Goal: Task Accomplishment & Management: Complete application form

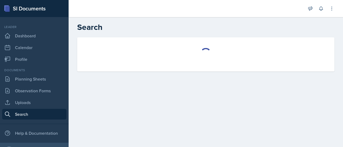
select select "all"
select select "1"
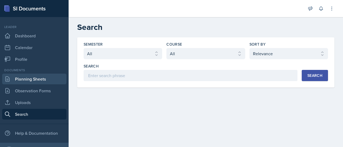
click at [36, 77] on link "Planning Sheets" at bounding box center [34, 79] width 64 height 11
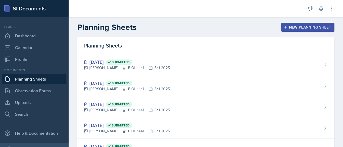
click at [291, 28] on div "New Planning Sheet" at bounding box center [307, 27] width 46 height 4
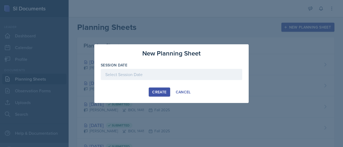
click at [147, 73] on div at bounding box center [171, 74] width 141 height 11
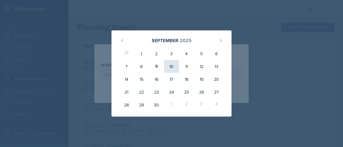
click at [169, 64] on div "10" at bounding box center [171, 66] width 15 height 13
type input "[DATE]"
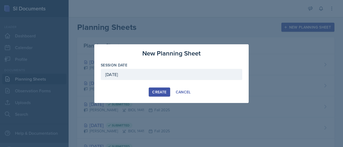
click at [162, 94] on div "Create" at bounding box center [159, 92] width 14 height 4
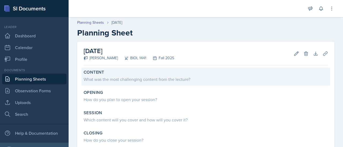
click at [154, 78] on div "What was the most challenging content from the lecture?" at bounding box center [205, 79] width 244 height 6
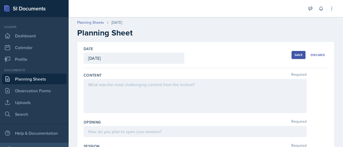
click at [120, 88] on div at bounding box center [194, 96] width 223 height 34
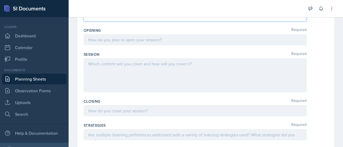
scroll to position [92, 0]
click at [151, 43] on div at bounding box center [194, 39] width 223 height 11
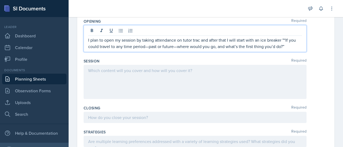
click at [148, 46] on p "I plan to open my session by taking attendance on tutor trac and after that I w…" at bounding box center [195, 43] width 214 height 13
click at [173, 45] on p "I plan to open my session by taking attendance on tutor trac and after that I w…" at bounding box center [195, 43] width 214 height 13
click at [282, 46] on p "I plan to open my session by taking attendance on tutor trac and after that I w…" at bounding box center [195, 43] width 214 height 13
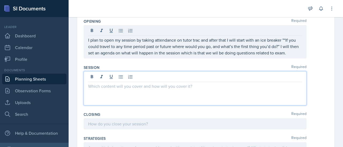
click at [149, 77] on div at bounding box center [194, 88] width 223 height 34
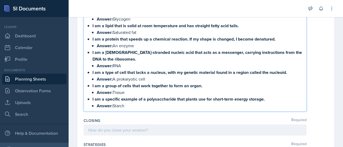
scroll to position [380, 0]
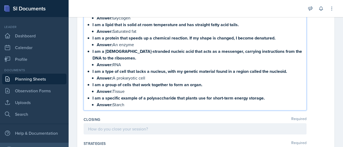
click at [129, 102] on p "Answer: Starch" at bounding box center [199, 105] width 205 height 7
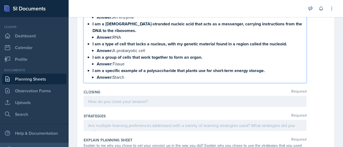
scroll to position [408, 0]
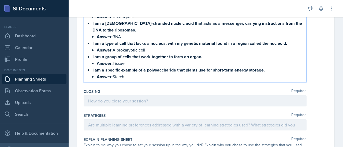
click at [107, 98] on p at bounding box center [195, 101] width 214 height 6
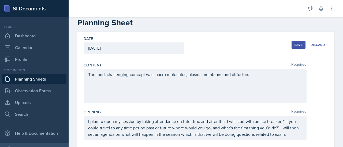
scroll to position [0, 0]
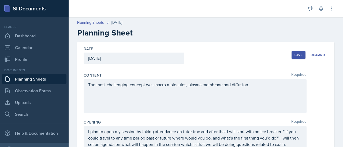
click at [294, 53] on div "Save" at bounding box center [298, 55] width 8 height 4
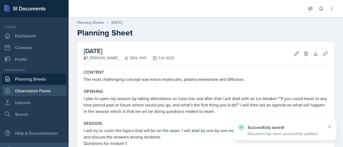
click at [31, 89] on link "Observation Forms" at bounding box center [34, 91] width 64 height 11
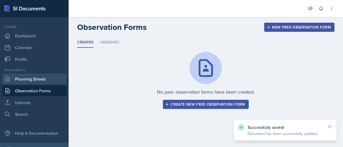
click at [39, 76] on link "Planning Sheets" at bounding box center [34, 79] width 64 height 11
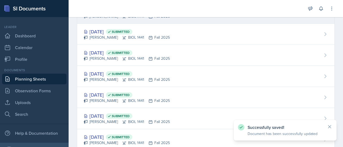
scroll to position [88, 0]
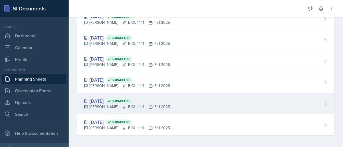
click at [113, 100] on div "[DATE] Submitted" at bounding box center [126, 101] width 86 height 7
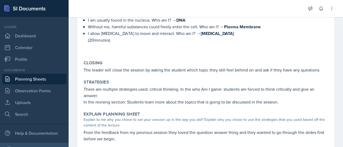
scroll to position [402, 0]
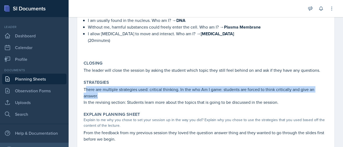
drag, startPoint x: 85, startPoint y: 85, endPoint x: 107, endPoint y: 93, distance: 23.6
click at [107, 93] on p "There are multiple strategies used: critical thinking. In the who Am I game: st…" at bounding box center [205, 92] width 244 height 13
copy p "here are multiple strategies used: critical thinking. In the who Am I game: stu…"
click at [107, 93] on p "There are multiple strategies used: critical thinking. In the who Am I game: st…" at bounding box center [205, 92] width 244 height 13
drag, startPoint x: 84, startPoint y: 84, endPoint x: 98, endPoint y: 91, distance: 15.8
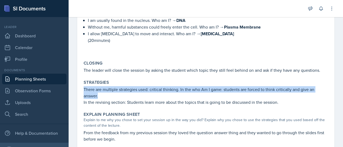
click at [98, 91] on p "There are multiple strategies used: critical thinking. In the who Am I game: st…" at bounding box center [205, 92] width 244 height 13
copy p "There are multiple strategies used: critical thinking. In the who Am I game: st…"
click at [45, 78] on link "Planning Sheets" at bounding box center [34, 79] width 64 height 11
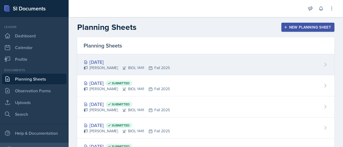
click at [105, 60] on div "[DATE]" at bounding box center [126, 62] width 86 height 7
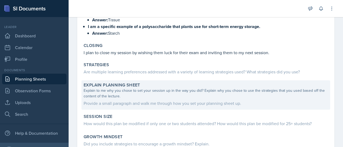
scroll to position [379, 0]
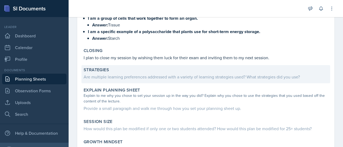
click at [133, 74] on div "Are multiple learning preferences addressed with a variety of learning strategi…" at bounding box center [205, 77] width 244 height 6
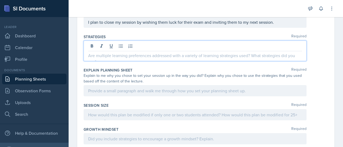
scroll to position [487, 0]
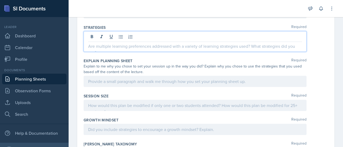
click at [106, 43] on p at bounding box center [195, 46] width 214 height 6
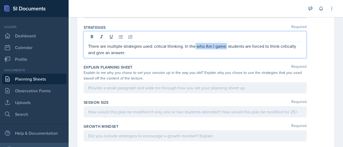
drag, startPoint x: 226, startPoint y: 41, endPoint x: 195, endPoint y: 41, distance: 31.1
click at [195, 43] on p "There are multiple strategies used: critical thinking. In the who Am I game: st…" at bounding box center [195, 49] width 214 height 13
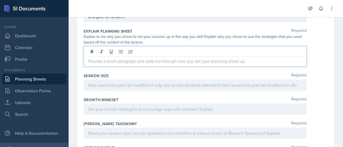
click at [125, 58] on p at bounding box center [195, 61] width 214 height 6
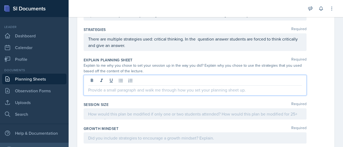
scroll to position [485, 0]
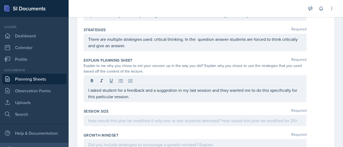
click at [121, 115] on div at bounding box center [194, 120] width 223 height 11
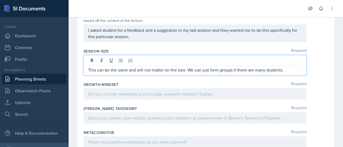
scroll to position [552, 0]
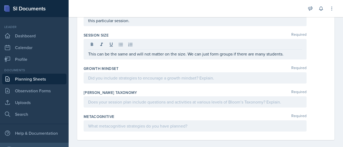
click at [41, 79] on link "Planning Sheets" at bounding box center [34, 79] width 64 height 11
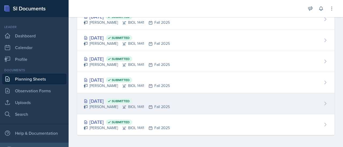
click at [110, 101] on div "[DATE] Submitted" at bounding box center [126, 101] width 86 height 7
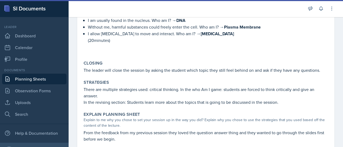
scroll to position [505, 0]
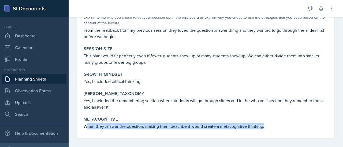
drag, startPoint x: 88, startPoint y: 124, endPoint x: 296, endPoint y: 126, distance: 208.5
click at [296, 126] on div "Metacognitive When they answer the question, making them describe it would crea…" at bounding box center [205, 123] width 248 height 17
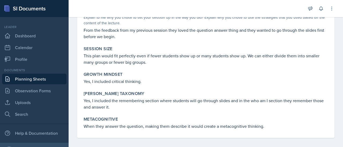
click at [214, 117] on div "Metacognitive" at bounding box center [205, 119] width 244 height 5
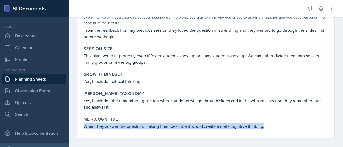
drag, startPoint x: 83, startPoint y: 122, endPoint x: 277, endPoint y: 119, distance: 194.6
click at [277, 119] on div "Metacognitive When they answer the question, making them describe it would crea…" at bounding box center [205, 123] width 248 height 17
copy p "When they answer the question, making them describe it would create a metacogni…"
click at [35, 79] on link "Planning Sheets" at bounding box center [34, 79] width 64 height 11
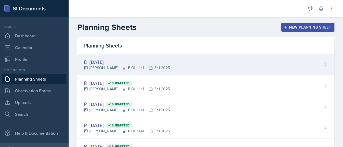
click at [110, 62] on div "[DATE]" at bounding box center [126, 62] width 86 height 7
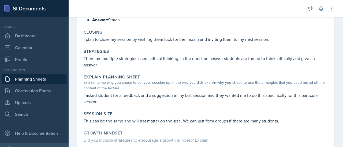
scroll to position [462, 0]
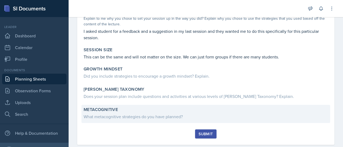
click at [164, 111] on div "Metacognitive What metacognitive strategies do you have planned?" at bounding box center [205, 114] width 248 height 18
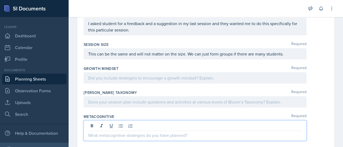
scroll to position [552, 0]
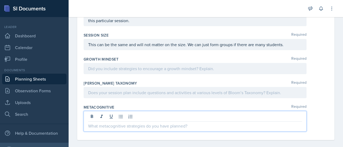
click at [111, 123] on p at bounding box center [195, 126] width 214 height 6
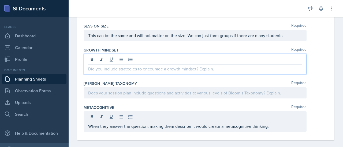
click at [126, 66] on p at bounding box center [195, 69] width 214 height 6
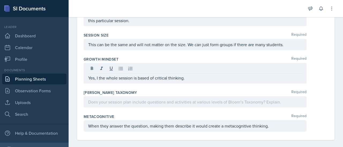
click at [138, 100] on div at bounding box center [194, 102] width 223 height 11
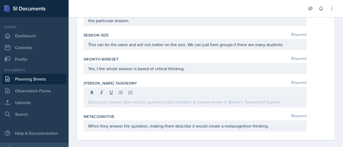
click at [38, 80] on link "Planning Sheets" at bounding box center [34, 79] width 64 height 11
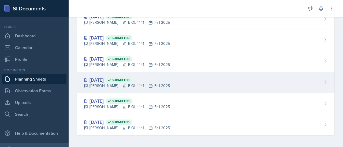
scroll to position [79, 0]
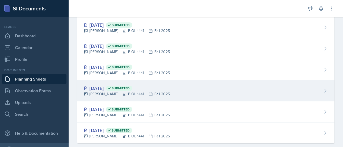
click at [106, 85] on div "[DATE] Submitted" at bounding box center [126, 88] width 86 height 7
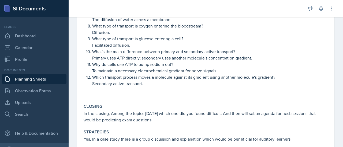
scroll to position [441, 0]
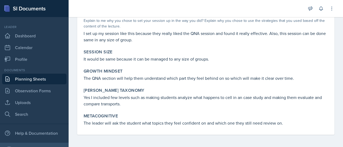
drag, startPoint x: 123, startPoint y: 105, endPoint x: 88, endPoint y: 102, distance: 34.9
click at [88, 102] on p "Yes I included few levels such as making students analyze what happens to cell …" at bounding box center [205, 100] width 244 height 13
click at [35, 81] on link "Planning Sheets" at bounding box center [34, 79] width 64 height 11
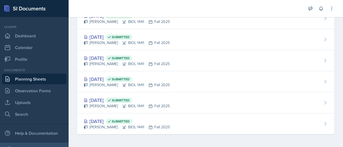
scroll to position [88, 0]
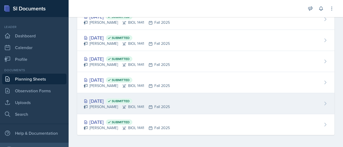
click at [109, 100] on div "[DATE] Submitted" at bounding box center [126, 101] width 86 height 7
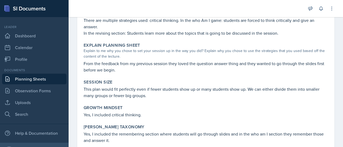
scroll to position [505, 0]
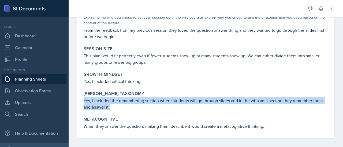
drag, startPoint x: 84, startPoint y: 98, endPoint x: 111, endPoint y: 102, distance: 27.6
click at [111, 102] on p "Yes, I included the remembering section where students will go through slides a…" at bounding box center [205, 104] width 244 height 13
copy p "Yes, I included the remembering section where students will go through slides a…"
click at [23, 78] on link "Planning Sheets" at bounding box center [34, 79] width 64 height 11
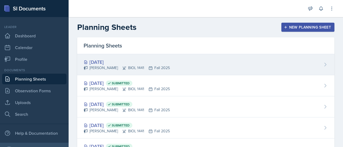
click at [112, 63] on div "[DATE]" at bounding box center [126, 62] width 86 height 7
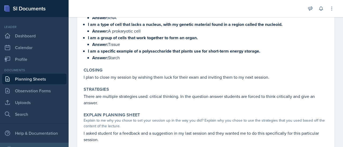
scroll to position [460, 0]
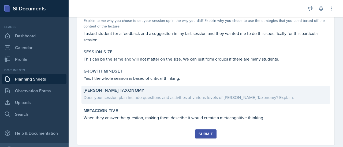
click at [163, 94] on div "Does your session plan include questions and activities at various levels of [P…" at bounding box center [205, 97] width 244 height 6
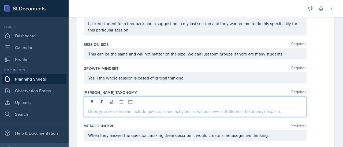
scroll to position [552, 0]
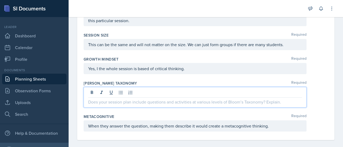
click at [112, 99] on p at bounding box center [195, 102] width 214 height 6
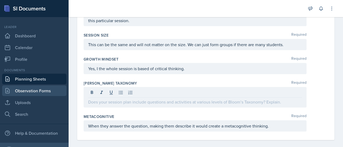
click at [40, 91] on link "Observation Forms" at bounding box center [34, 91] width 64 height 11
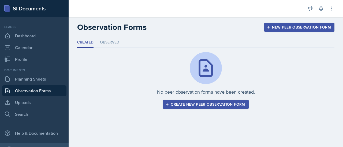
click at [34, 89] on link "Observation Forms" at bounding box center [34, 91] width 64 height 11
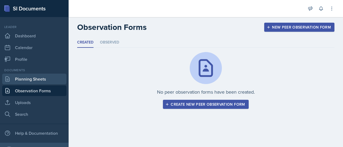
click at [36, 75] on link "Planning Sheets" at bounding box center [34, 79] width 64 height 11
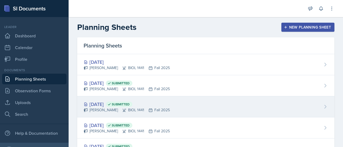
click at [110, 103] on div "[DATE] Submitted" at bounding box center [126, 104] width 86 height 7
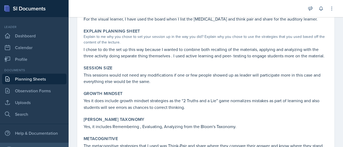
scroll to position [558, 0]
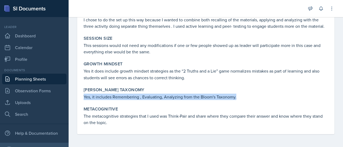
drag, startPoint x: 84, startPoint y: 97, endPoint x: 273, endPoint y: 96, distance: 188.9
click at [273, 96] on p "Yes, it includes Remembering , Evaluating, Analyzing from the Bloom's Taxonomy." at bounding box center [205, 97] width 244 height 6
copy p "Yes, it includes Remembering , Evaluating, Analyzing from the Bloom's Taxonomy."
click at [41, 84] on link "Planning Sheets" at bounding box center [34, 79] width 64 height 11
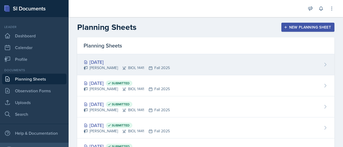
click at [102, 60] on div "[DATE]" at bounding box center [126, 62] width 86 height 7
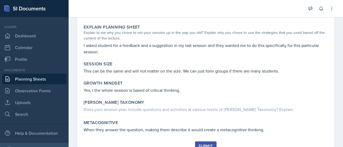
scroll to position [460, 0]
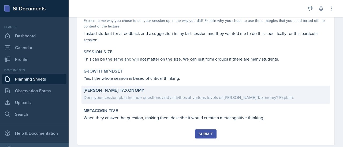
click at [122, 94] on div "Does your session plan include questions and activities at various levels of [P…" at bounding box center [205, 97] width 244 height 6
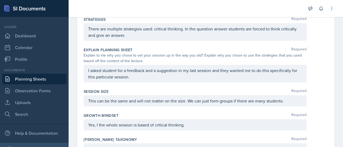
scroll to position [542, 0]
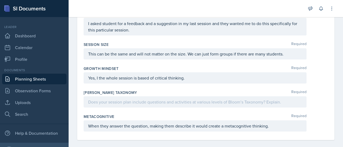
click at [118, 101] on div at bounding box center [194, 102] width 223 height 11
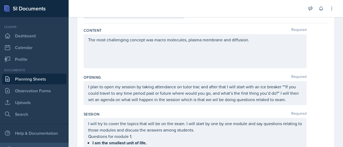
scroll to position [0, 0]
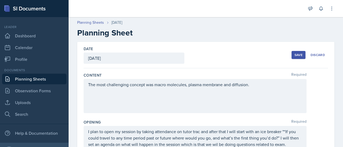
click at [294, 55] on div "Save" at bounding box center [298, 55] width 8 height 4
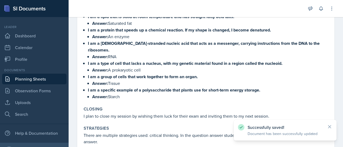
scroll to position [464, 0]
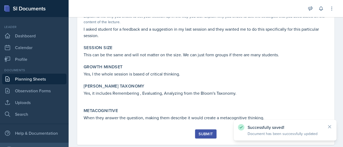
click at [207, 132] on div "Submit" at bounding box center [205, 134] width 14 height 4
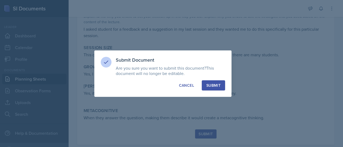
click at [217, 84] on div "Submit" at bounding box center [213, 85] width 14 height 5
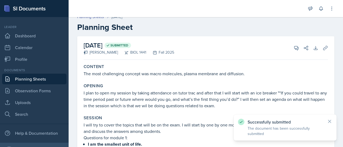
scroll to position [0, 0]
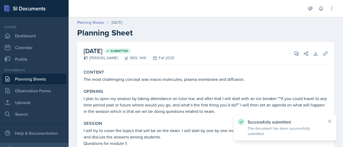
click at [35, 81] on link "Planning Sheets" at bounding box center [34, 79] width 64 height 11
